Goal: Task Accomplishment & Management: Manage account settings

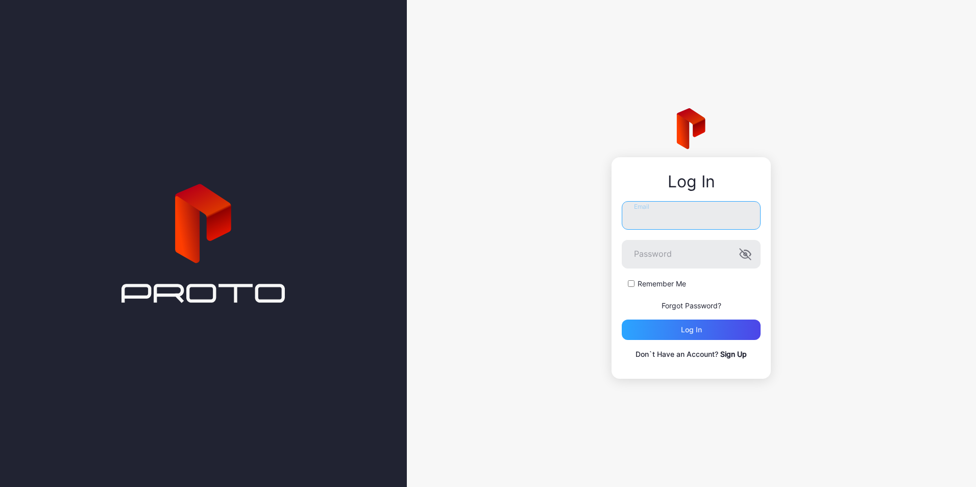
type input "**********"
click at [673, 327] on div "Log in" at bounding box center [691, 329] width 139 height 20
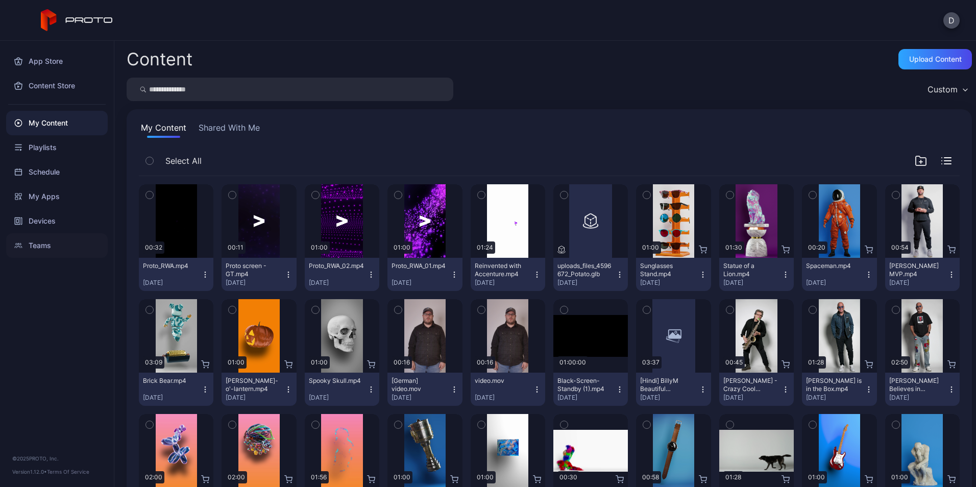
click at [43, 241] on div "Teams" at bounding box center [57, 245] width 102 height 24
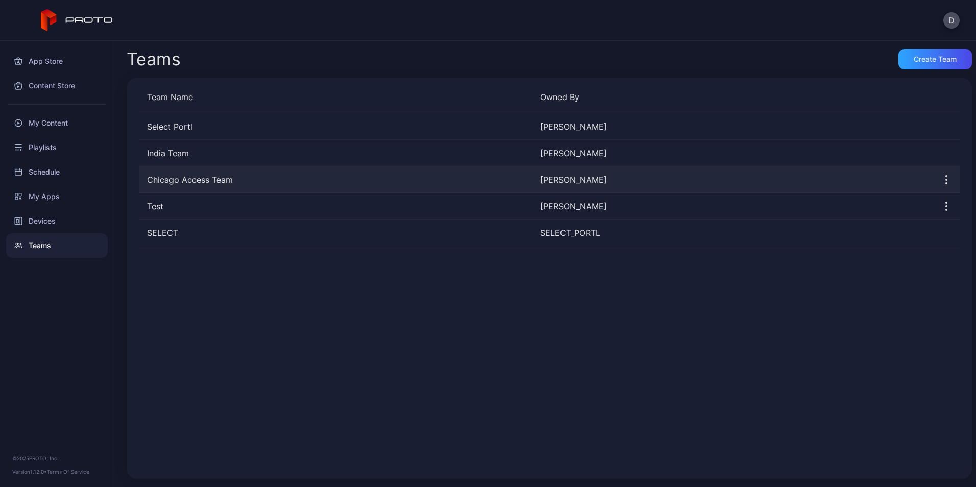
click at [184, 175] on div "Chicago Access Team" at bounding box center [335, 180] width 393 height 12
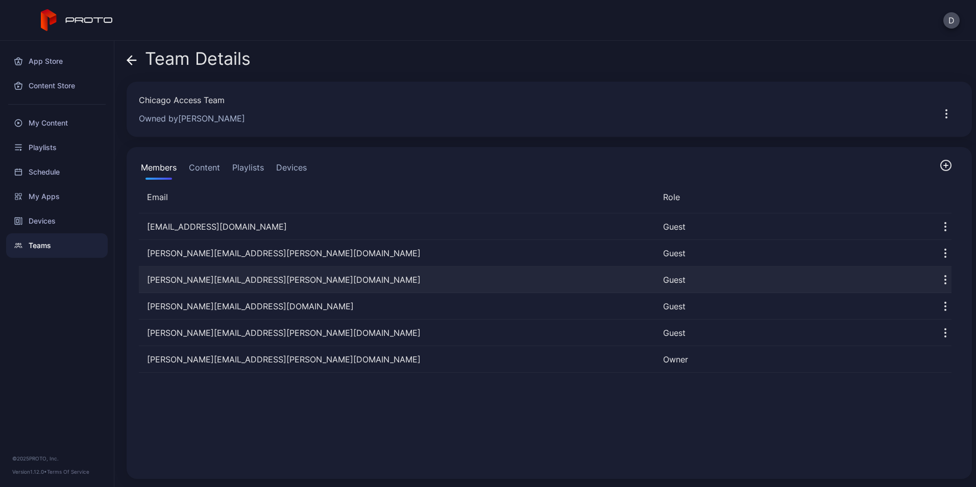
click at [945, 279] on icon "button" at bounding box center [945, 279] width 1 height 1
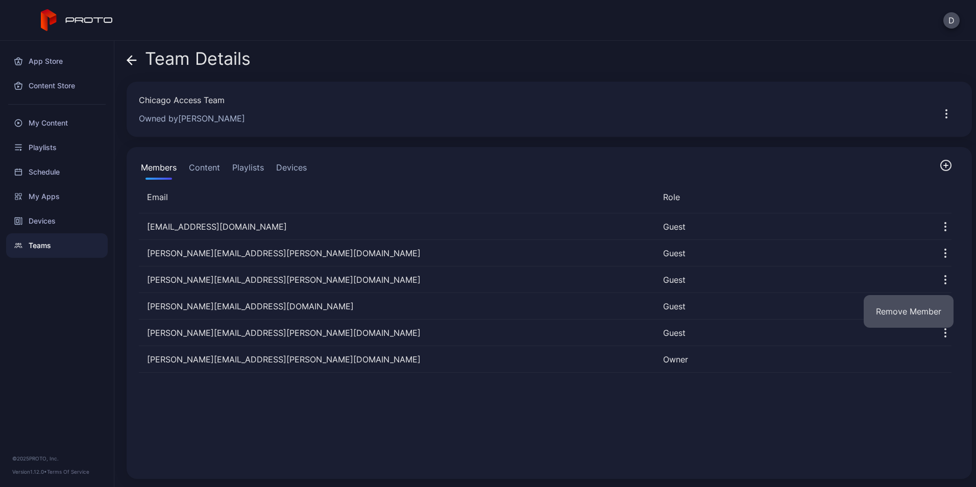
click at [905, 303] on button "Remove Member" at bounding box center [908, 311] width 90 height 33
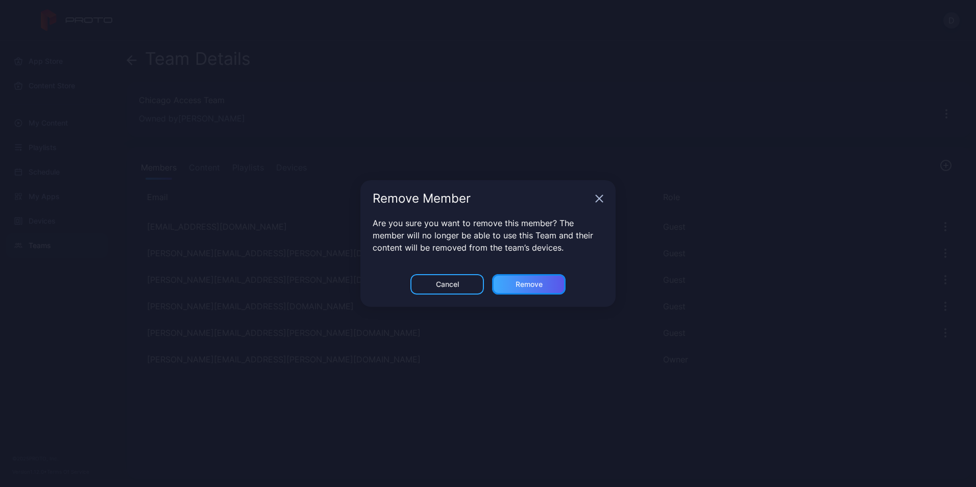
click at [503, 286] on div "Remove" at bounding box center [528, 284] width 73 height 20
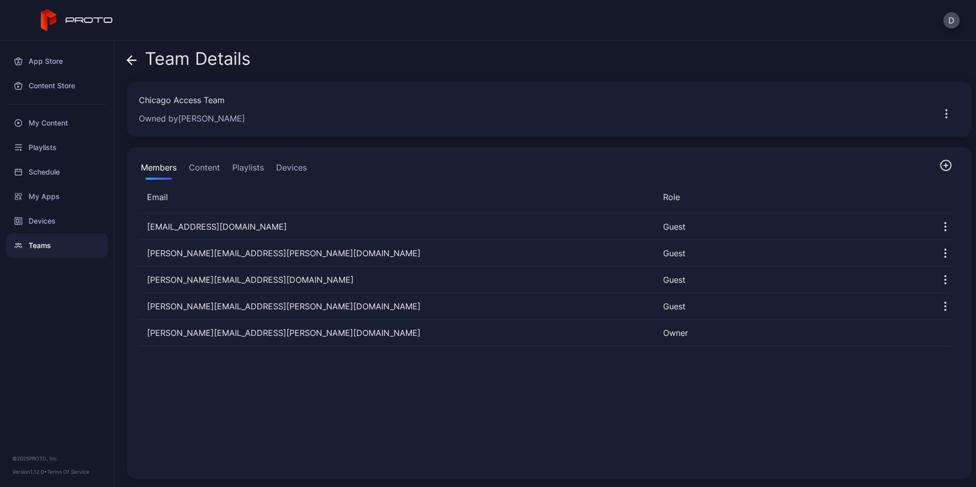
click at [42, 249] on div "Teams" at bounding box center [57, 245] width 102 height 24
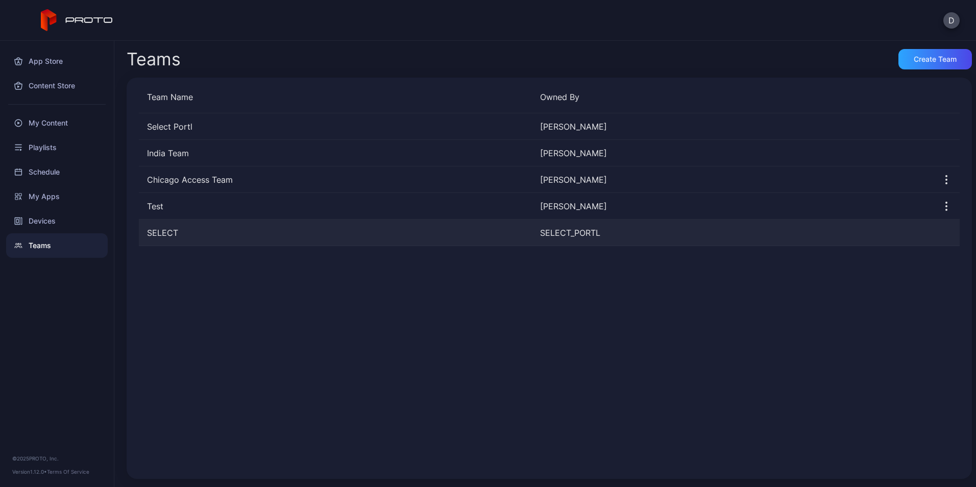
click at [184, 229] on div "SELECT" at bounding box center [335, 233] width 393 height 12
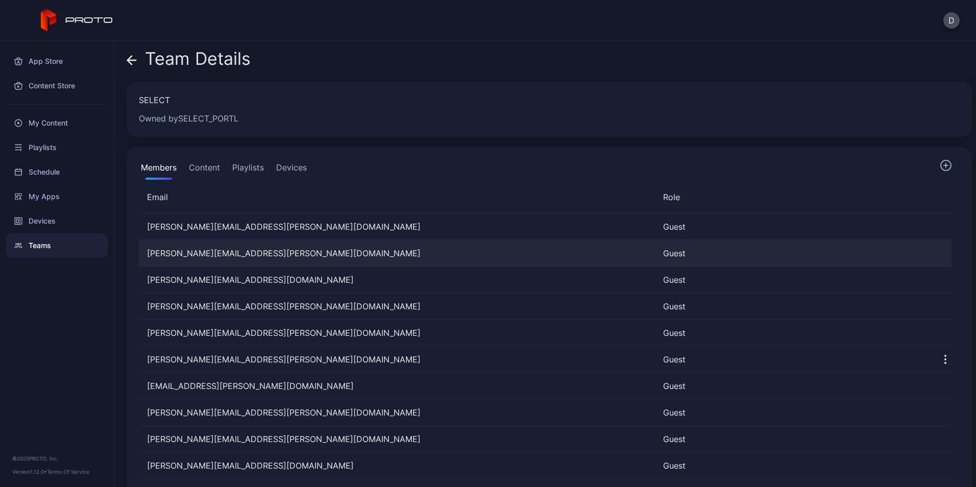
click at [928, 255] on div at bounding box center [938, 253] width 27 height 27
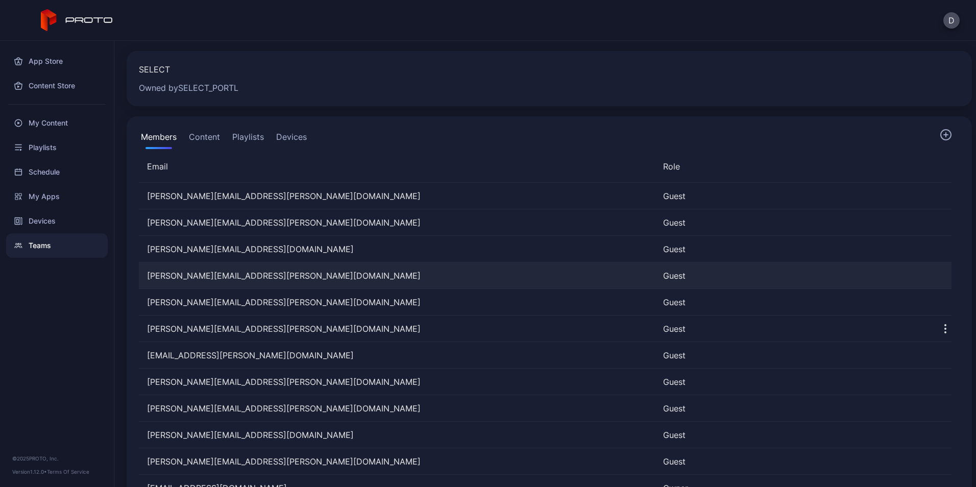
scroll to position [65, 0]
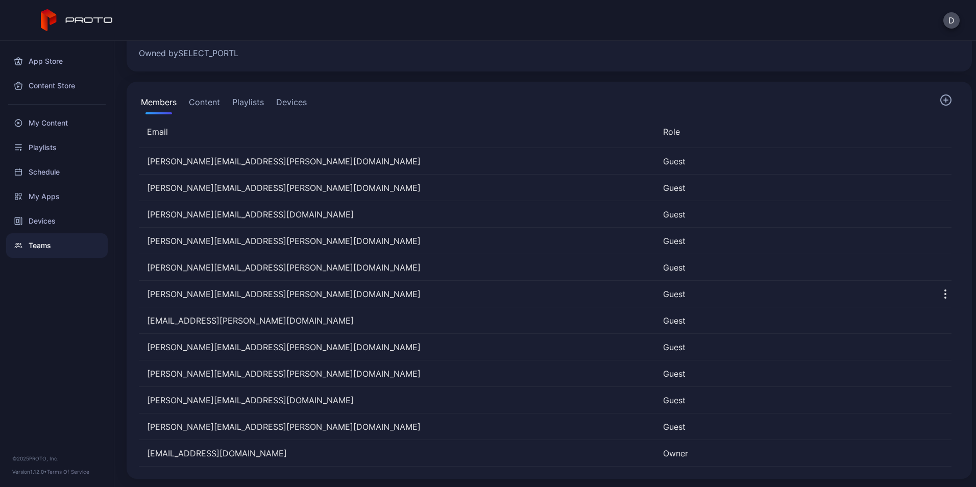
click at [51, 239] on div "Teams" at bounding box center [57, 245] width 102 height 24
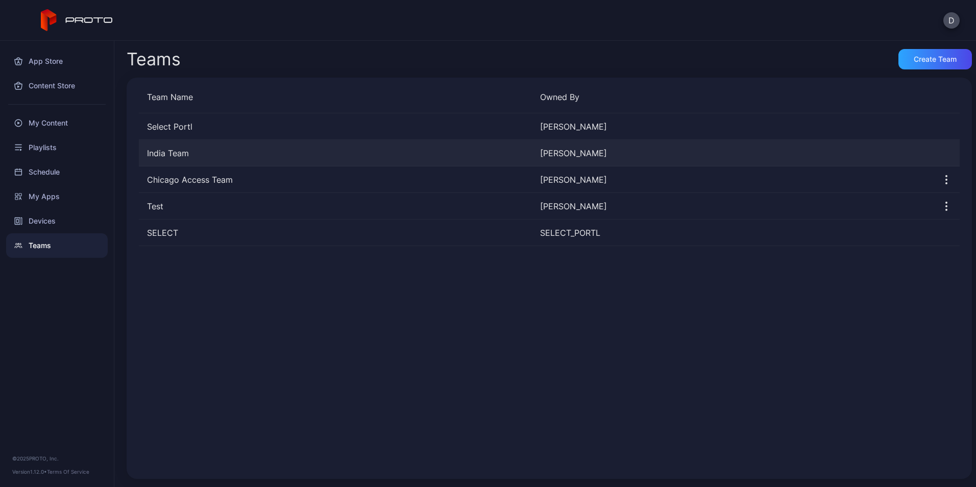
click at [168, 155] on div "India Team" at bounding box center [335, 153] width 393 height 12
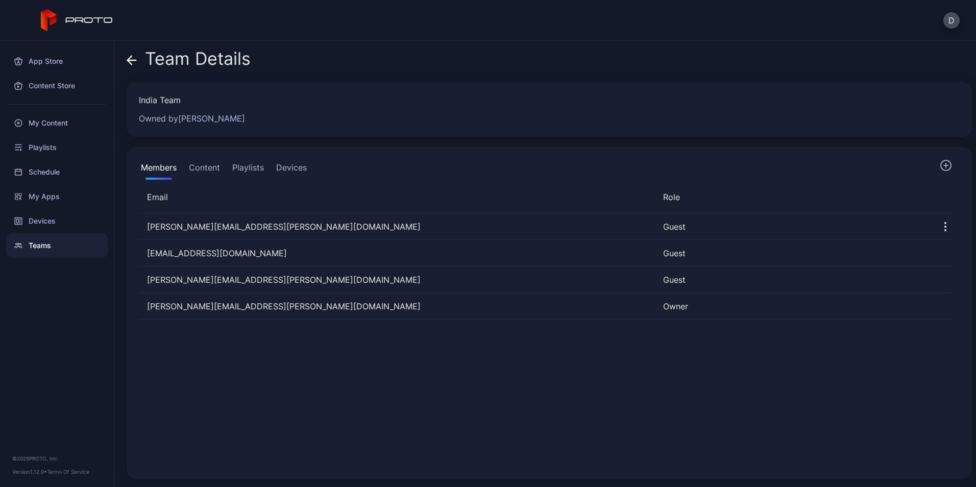
click at [62, 245] on div "Teams" at bounding box center [57, 245] width 102 height 24
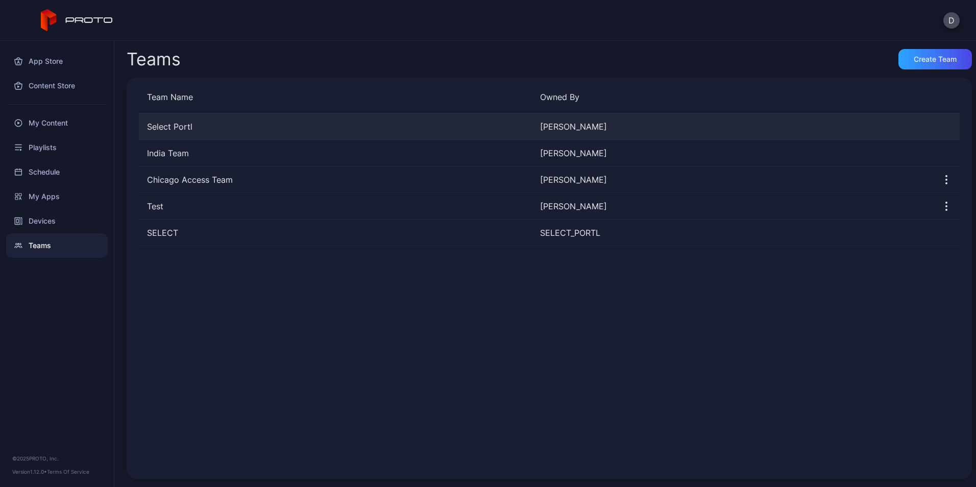
click at [165, 125] on div "Select Portl" at bounding box center [335, 126] width 393 height 12
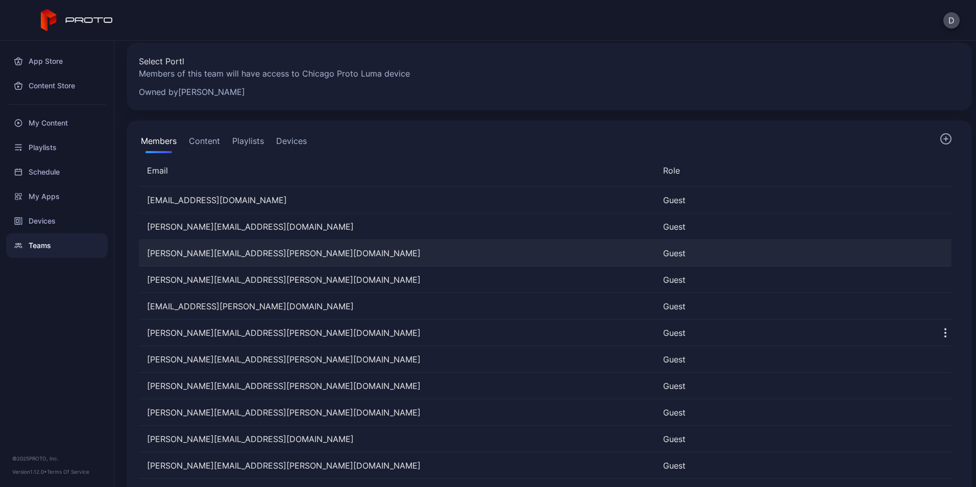
scroll to position [78, 0]
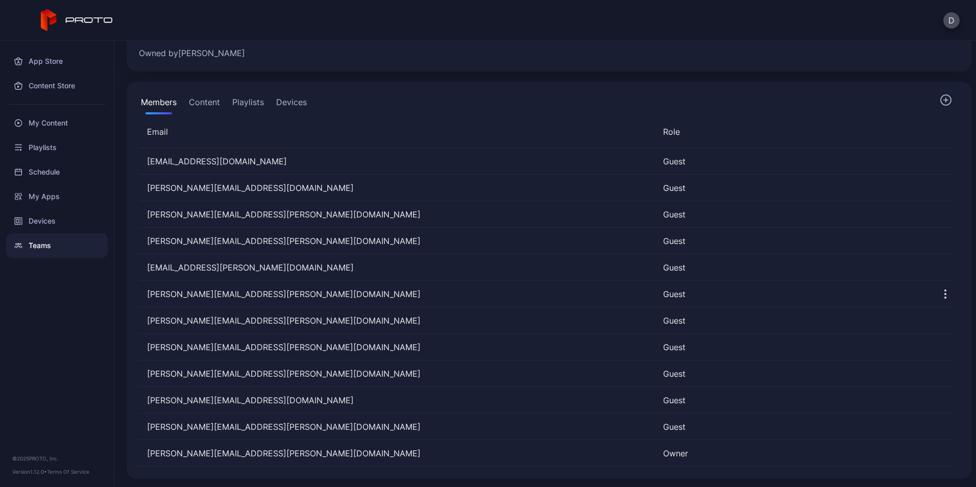
click at [58, 241] on div "Teams" at bounding box center [57, 245] width 102 height 24
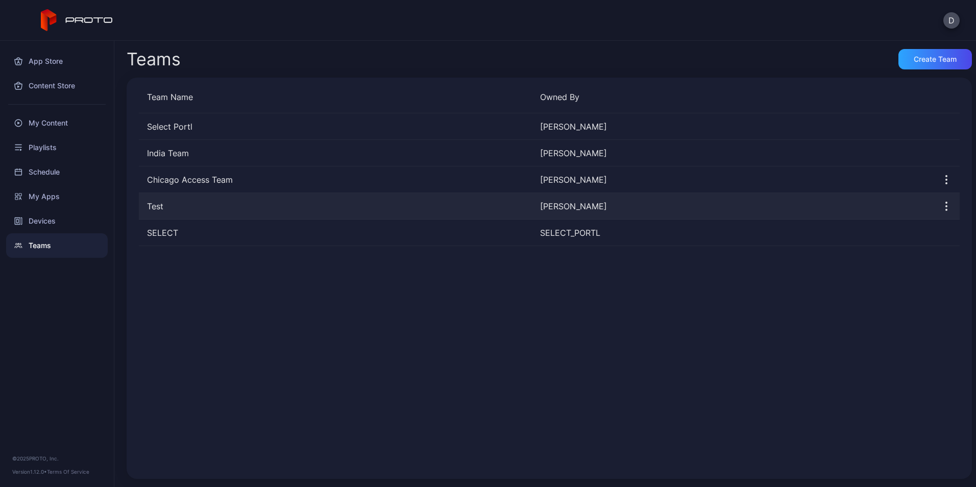
click at [166, 204] on div "Test" at bounding box center [335, 206] width 393 height 12
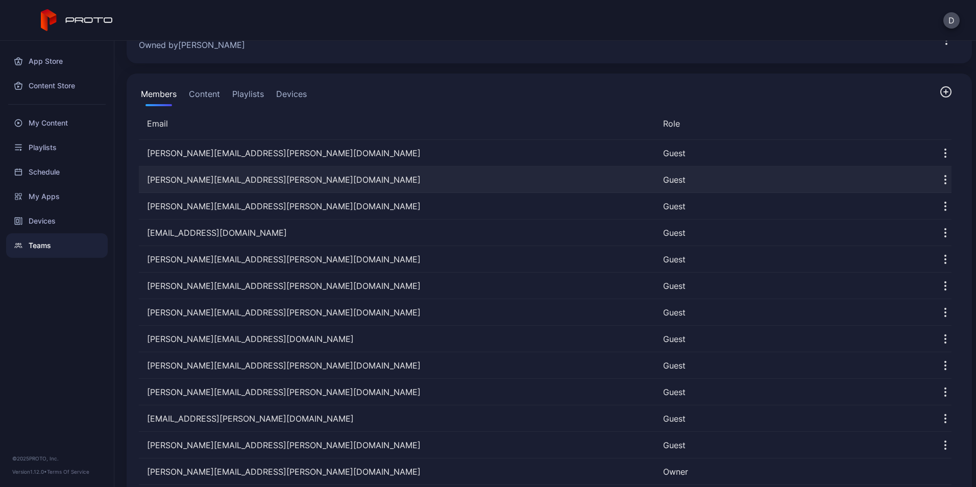
scroll to position [92, 0]
